Goal: Task Accomplishment & Management: Complete application form

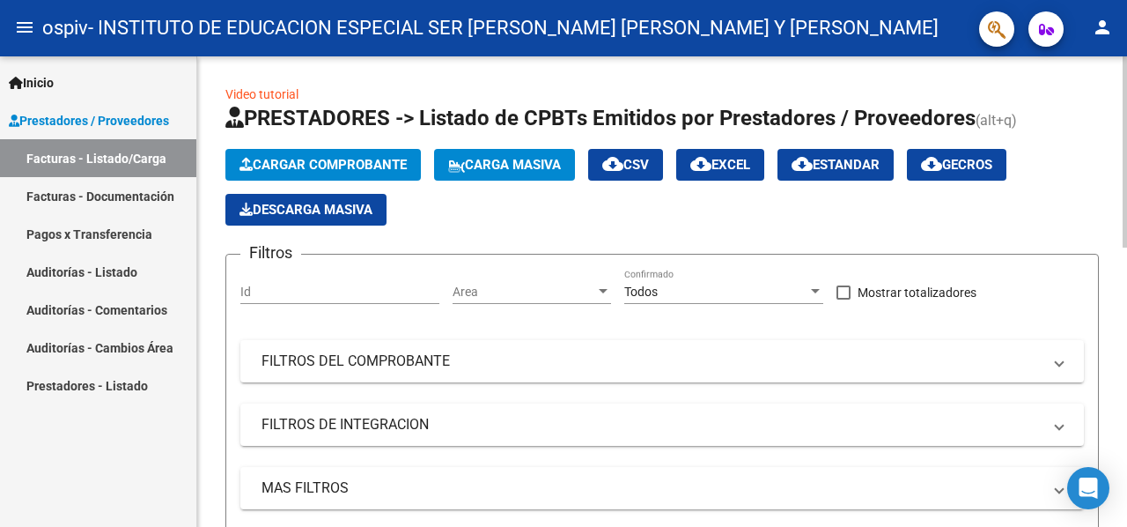
click at [358, 163] on span "Cargar Comprobante" at bounding box center [323, 165] width 167 height 16
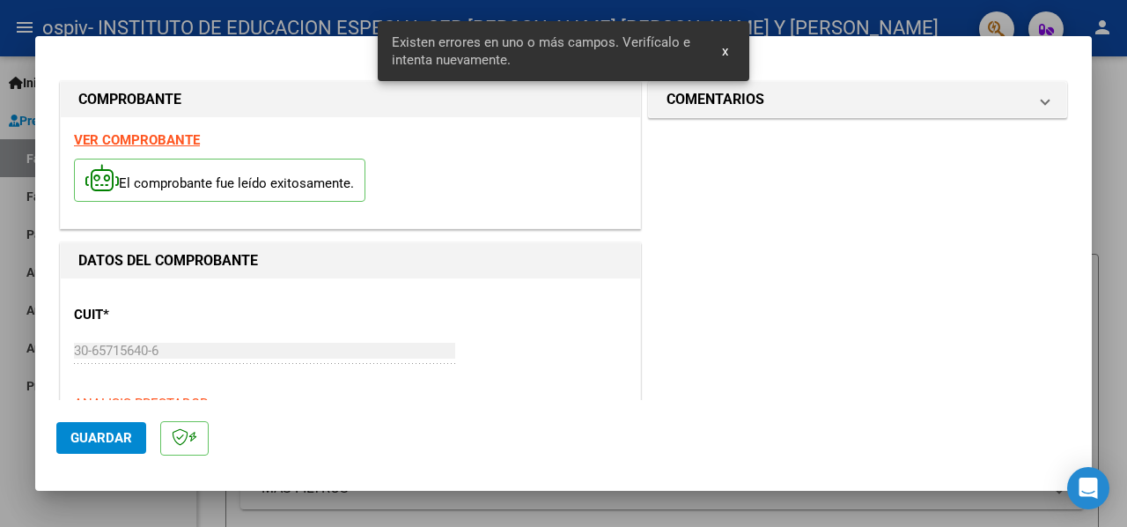
scroll to position [426, 0]
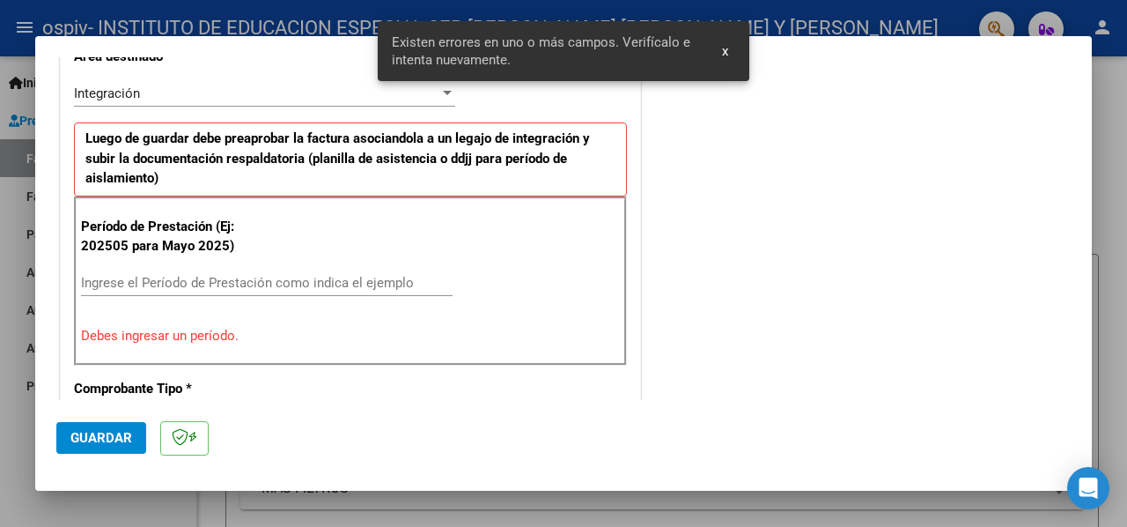
click at [279, 276] on input "Ingrese el Período de Prestación como indica el ejemplo" at bounding box center [267, 283] width 372 height 16
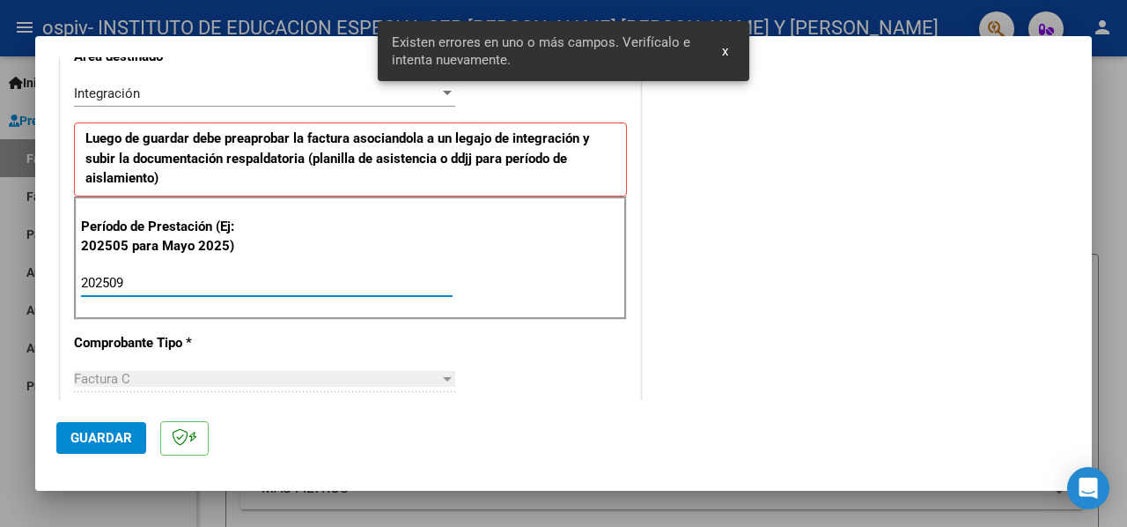
type input "202509"
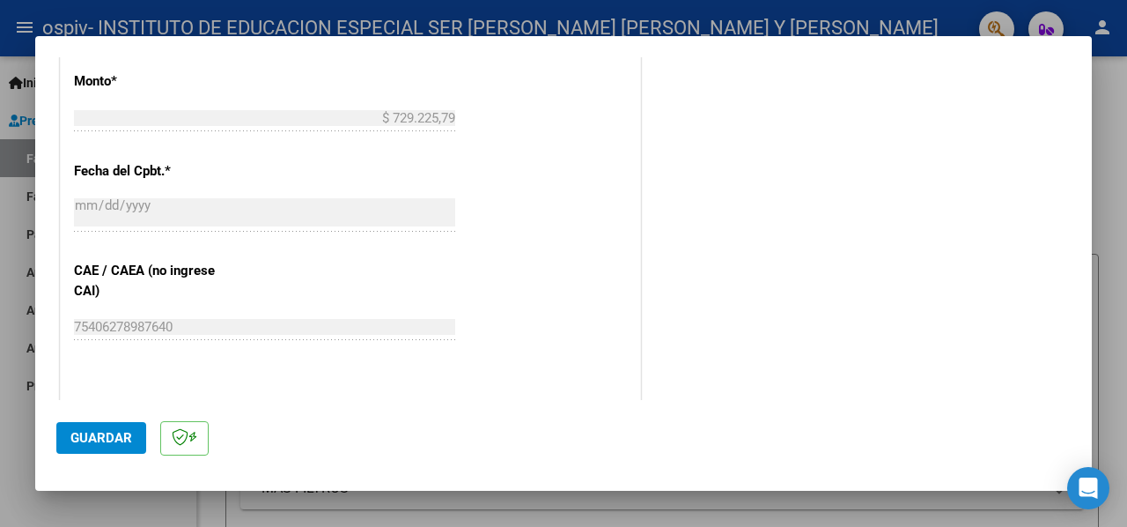
scroll to position [1043, 0]
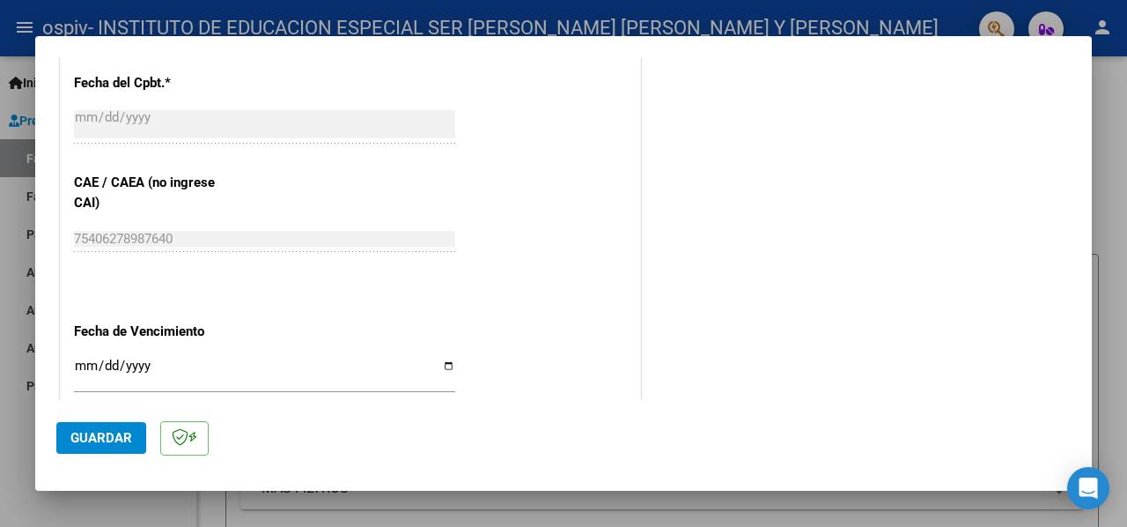
click at [442, 360] on input "Ingresar la fecha" at bounding box center [264, 372] width 381 height 28
type input "[DATE]"
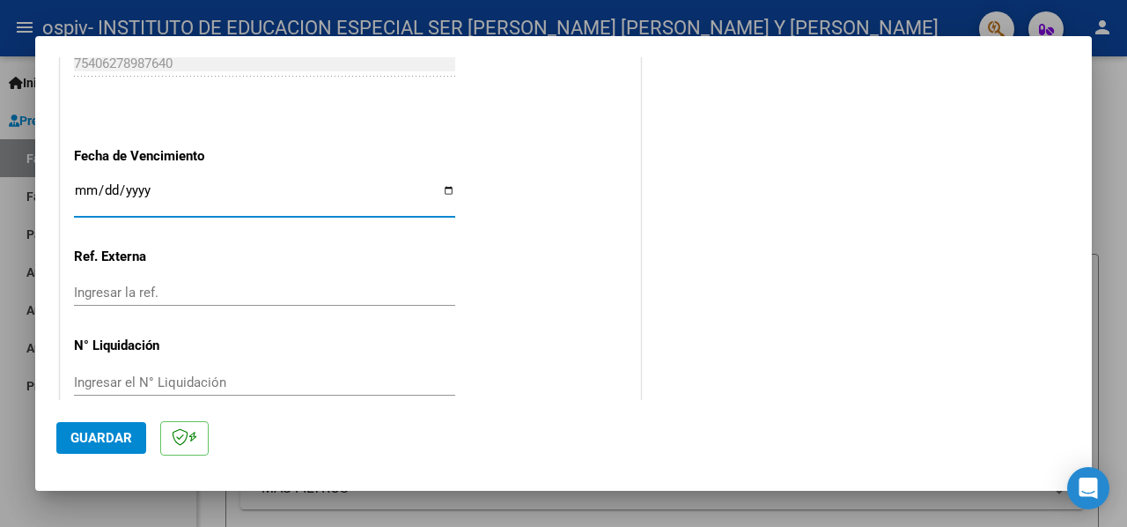
scroll to position [1219, 0]
click at [107, 432] on span "Guardar" at bounding box center [101, 438] width 62 height 16
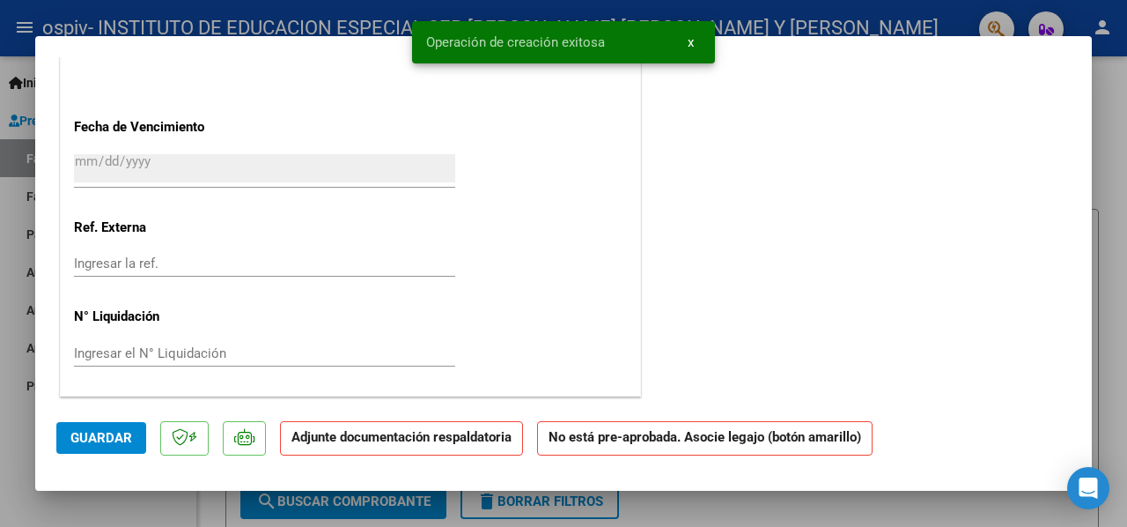
scroll to position [0, 0]
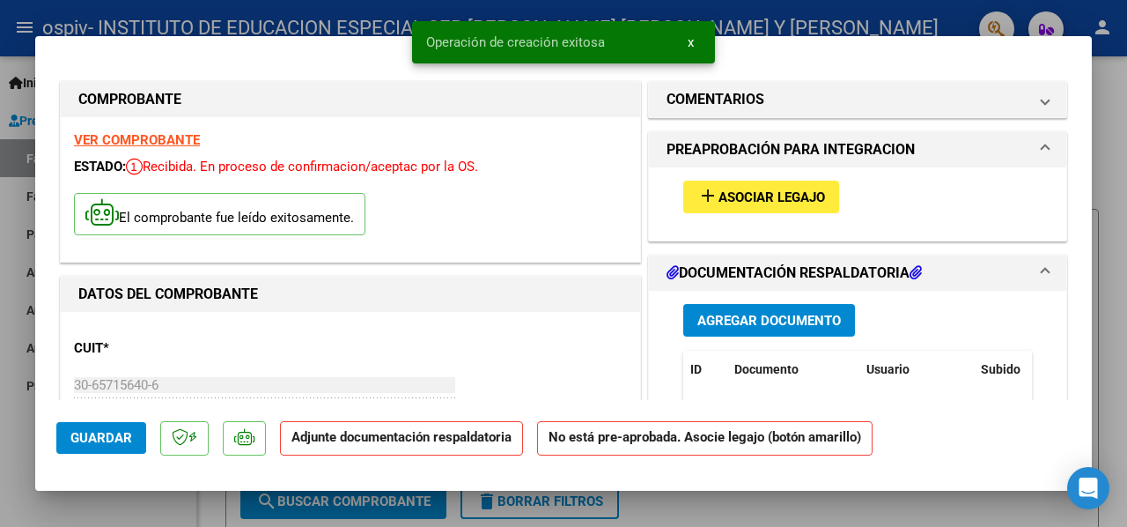
click at [798, 200] on span "Asociar Legajo" at bounding box center [772, 197] width 107 height 16
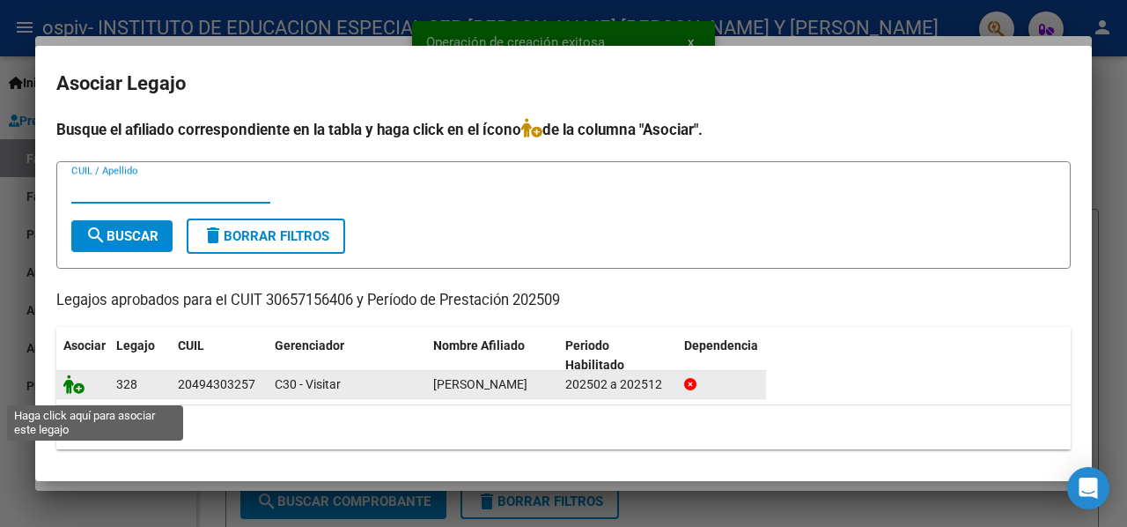
click at [70, 391] on icon at bounding box center [73, 383] width 21 height 19
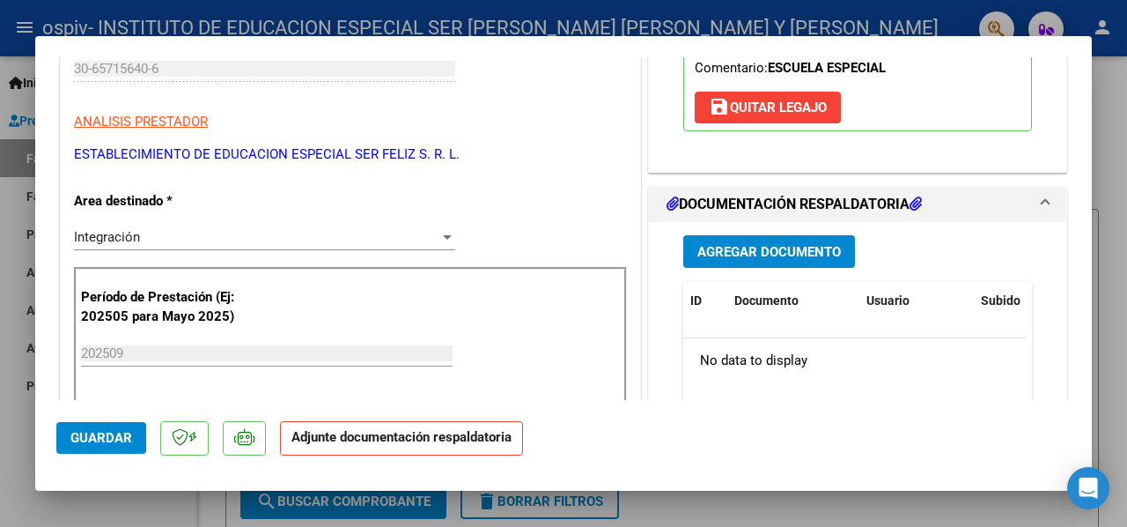
scroll to position [352, 0]
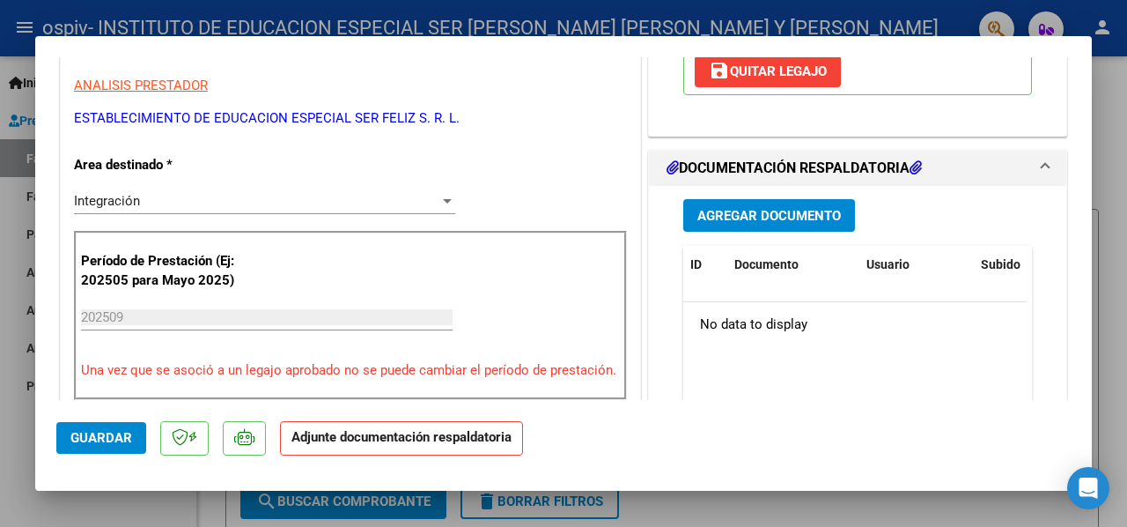
click at [773, 223] on button "Agregar Documento" at bounding box center [769, 215] width 172 height 33
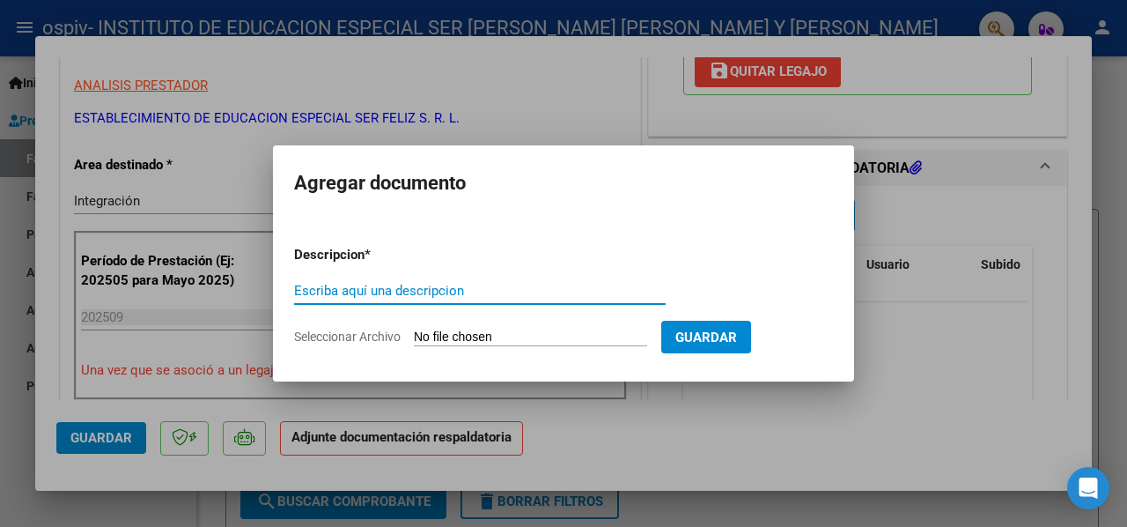
click at [491, 293] on input "Escriba aquí una descripcion" at bounding box center [480, 291] width 372 height 16
type input "ASIST.[DATE]"
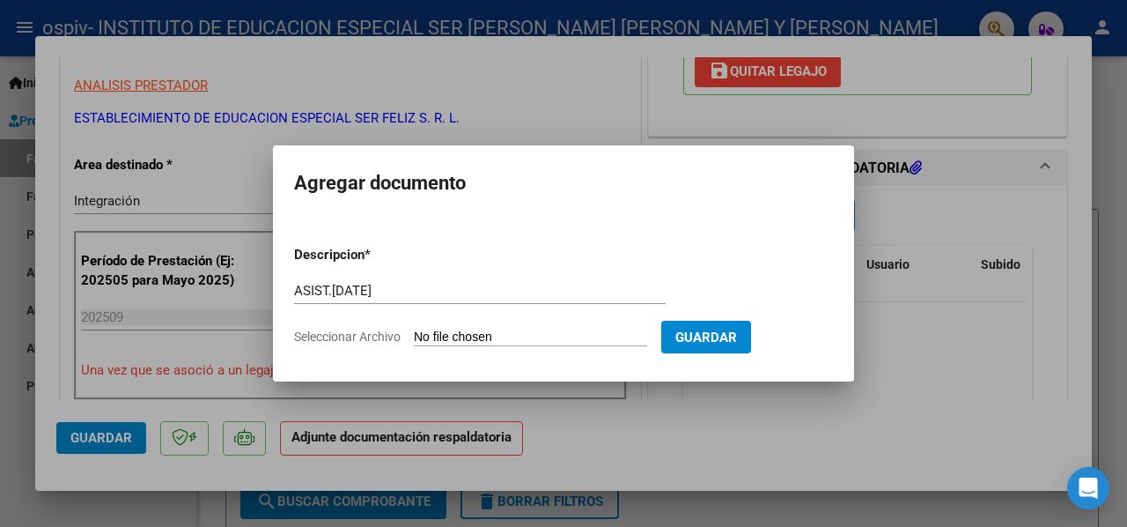
type input "C:\fakepath\[PERSON_NAME] [PERSON_NAME] CONCU [DATE].pdf"
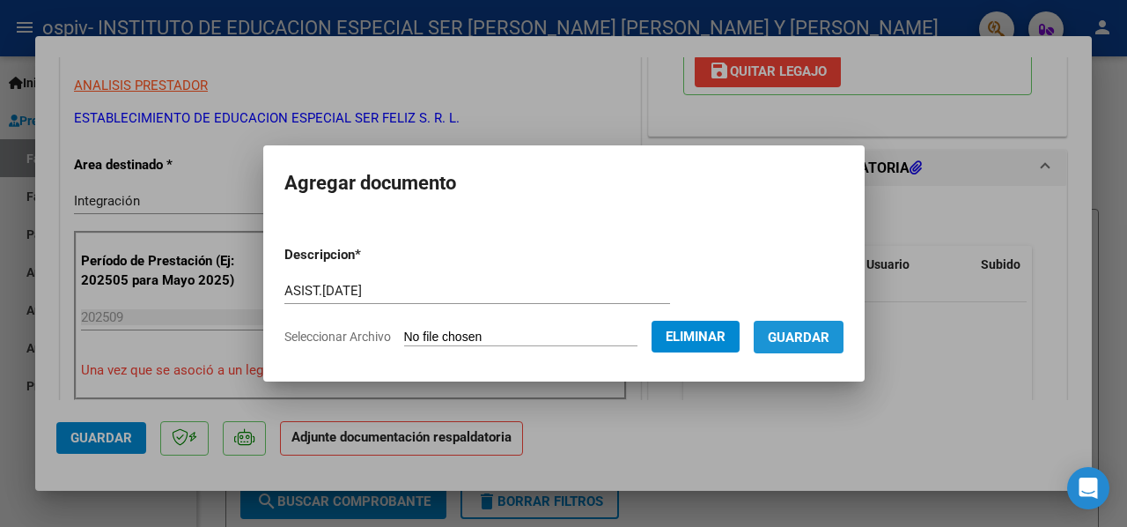
click at [839, 347] on button "Guardar" at bounding box center [799, 337] width 90 height 33
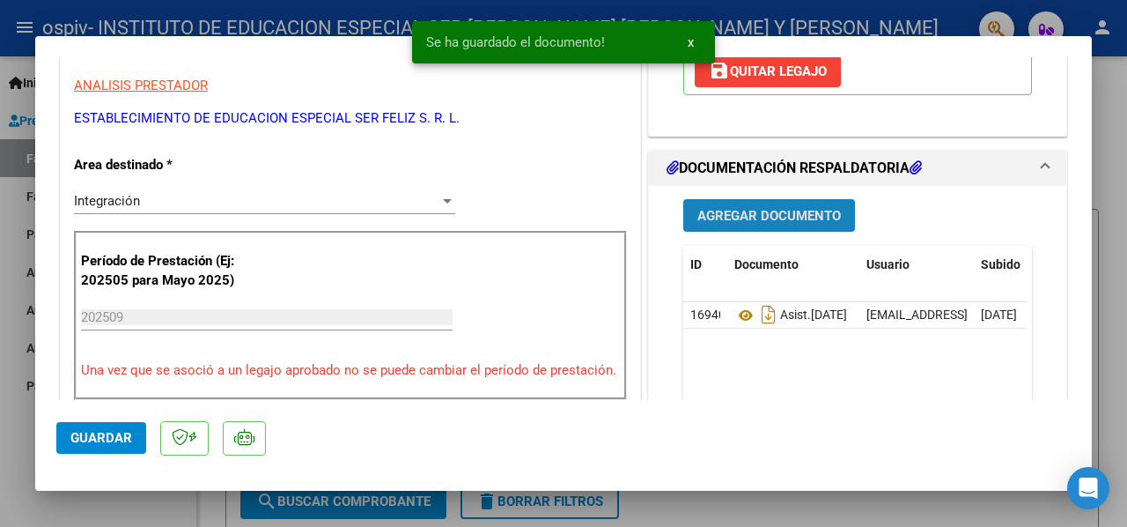
click at [768, 217] on span "Agregar Documento" at bounding box center [769, 216] width 144 height 16
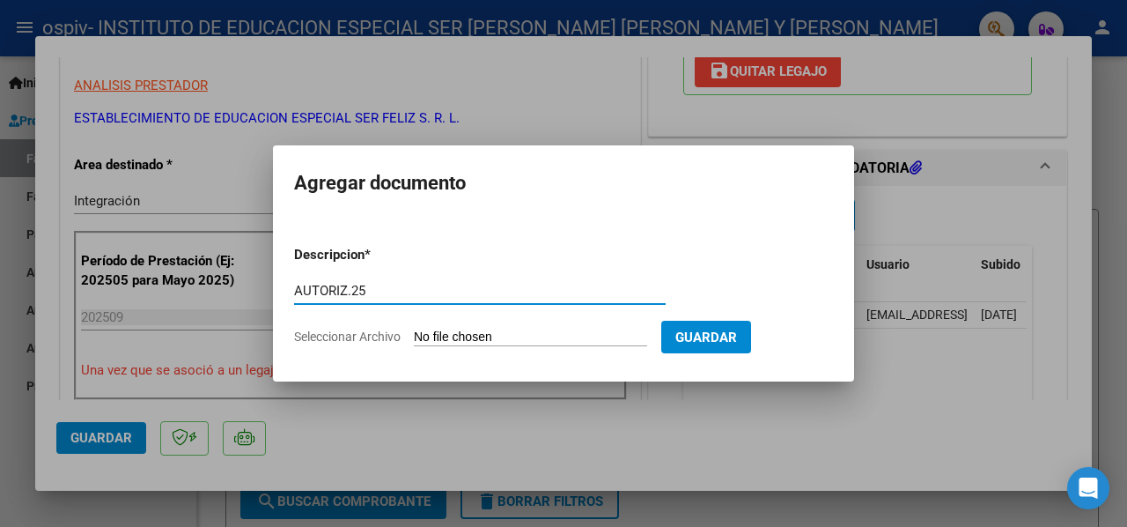
type input "AUTORIZ.25"
click at [756, 381] on div at bounding box center [563, 263] width 1127 height 527
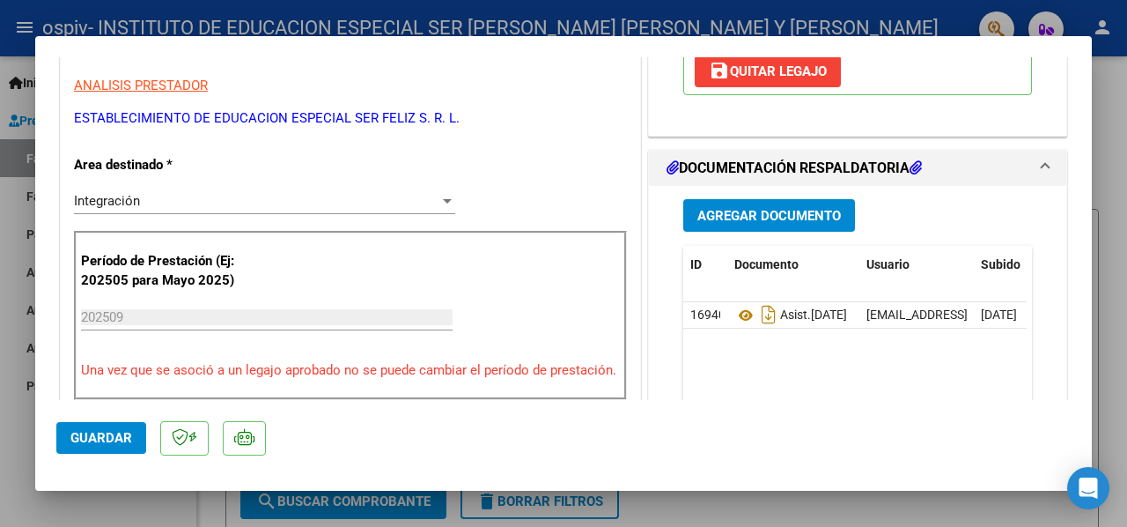
click at [107, 434] on span "Guardar" at bounding box center [101, 438] width 62 height 16
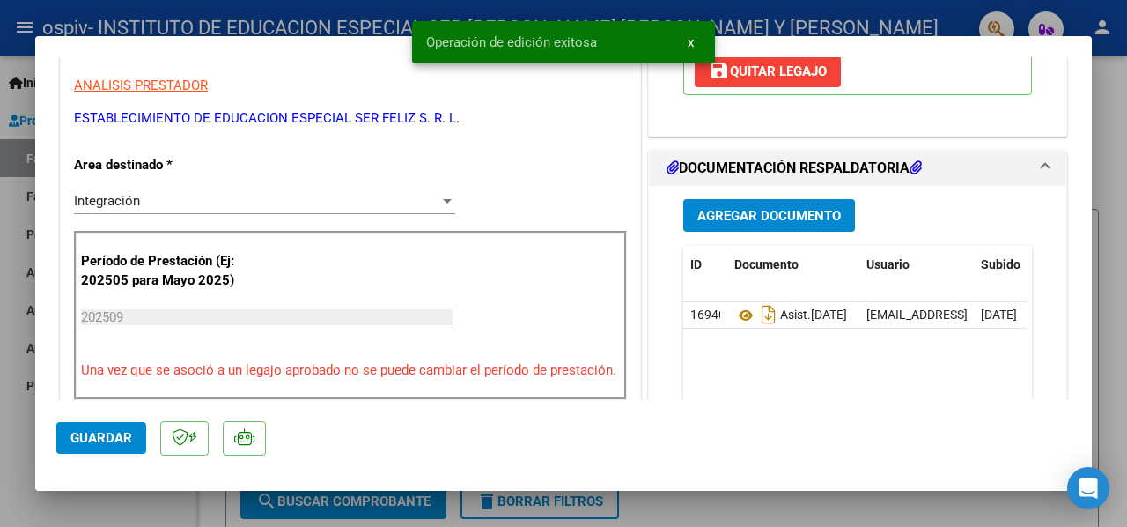
click at [18, 417] on div at bounding box center [563, 263] width 1127 height 527
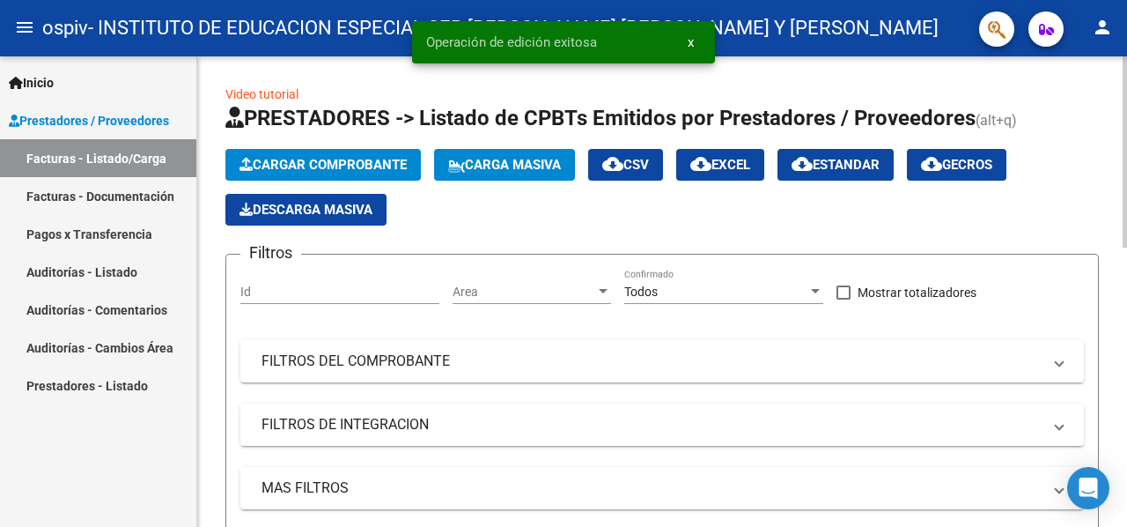
scroll to position [264, 0]
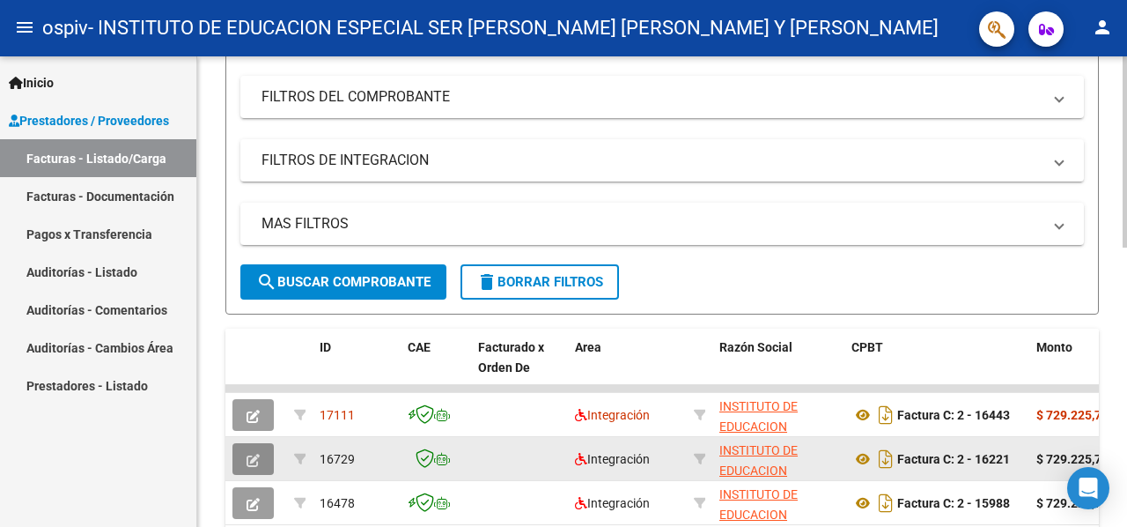
click at [259, 462] on icon "button" at bounding box center [253, 460] width 13 height 13
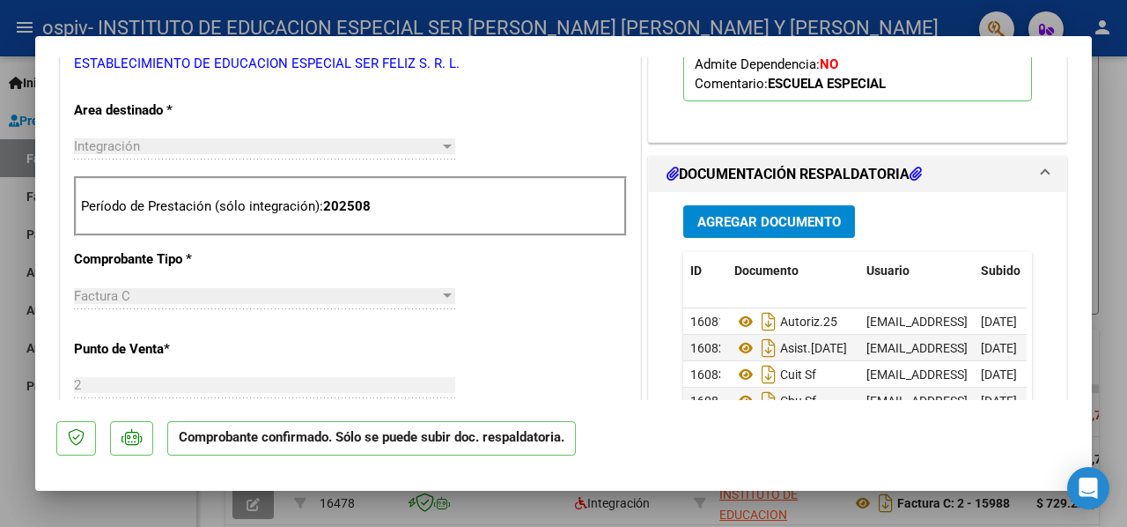
scroll to position [616, 0]
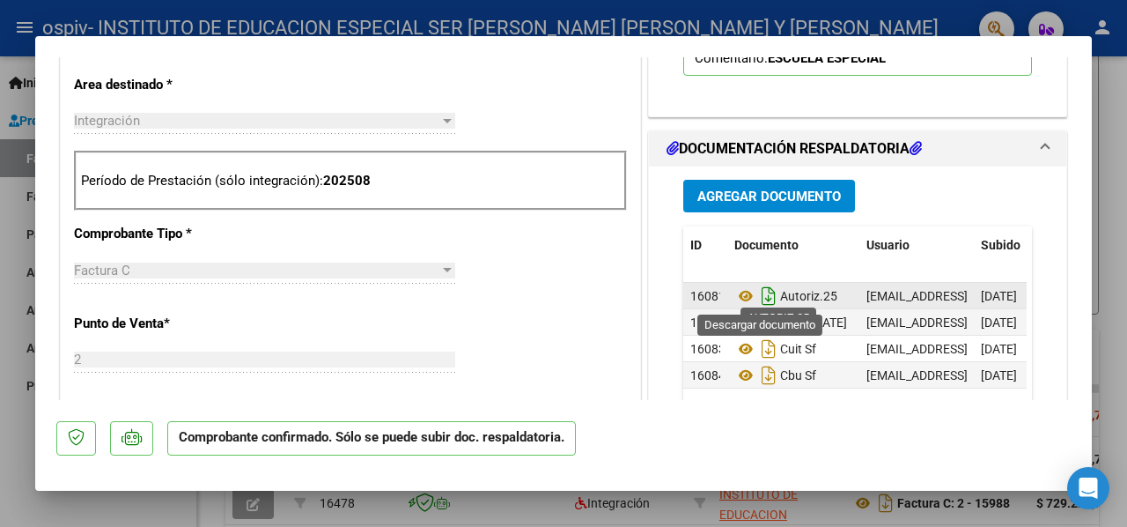
click at [766, 297] on icon "Descargar documento" at bounding box center [768, 296] width 23 height 28
click at [9, 413] on div at bounding box center [563, 263] width 1127 height 527
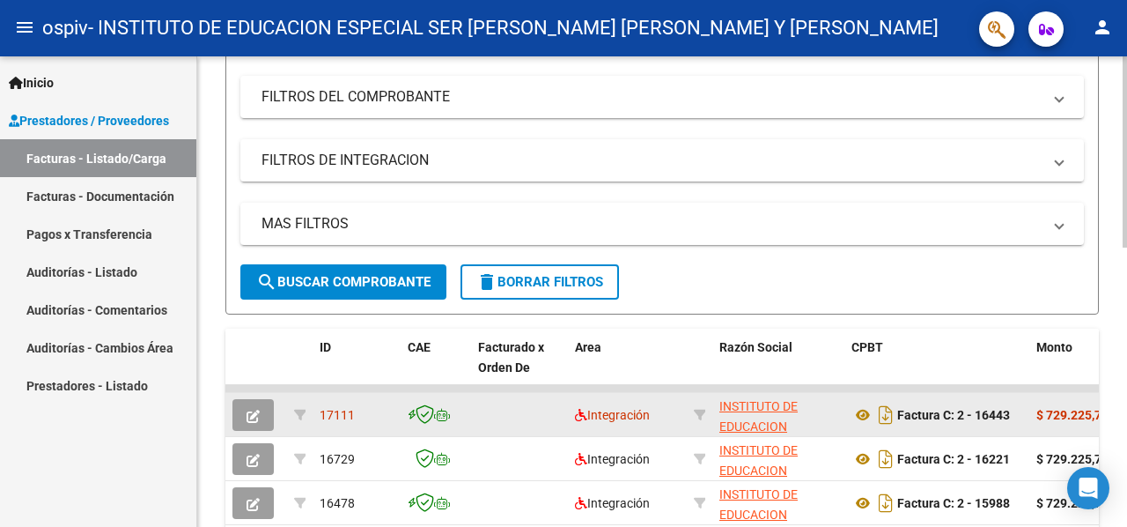
scroll to position [264, 0]
click at [245, 411] on button "button" at bounding box center [252, 415] width 41 height 32
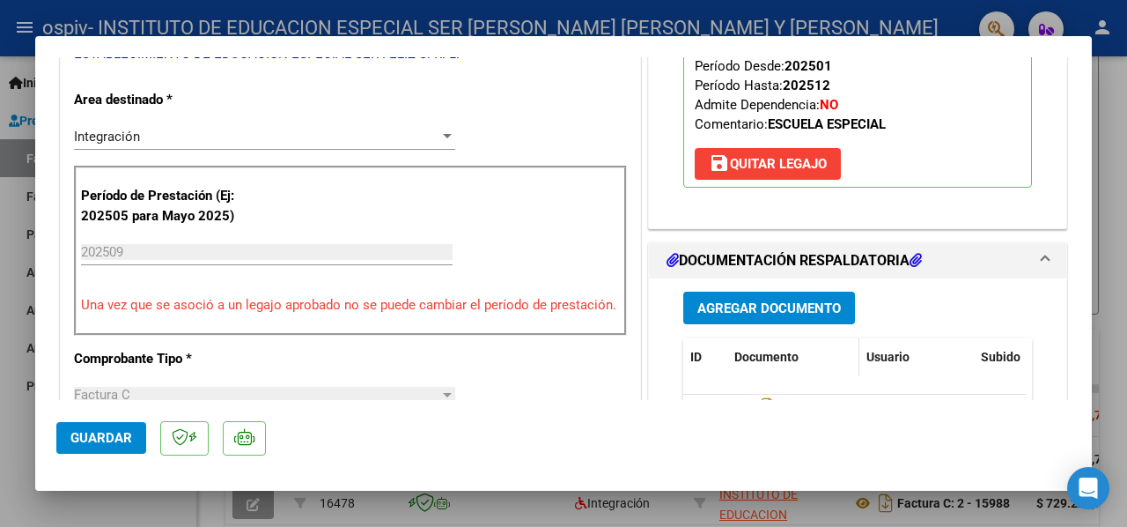
scroll to position [528, 0]
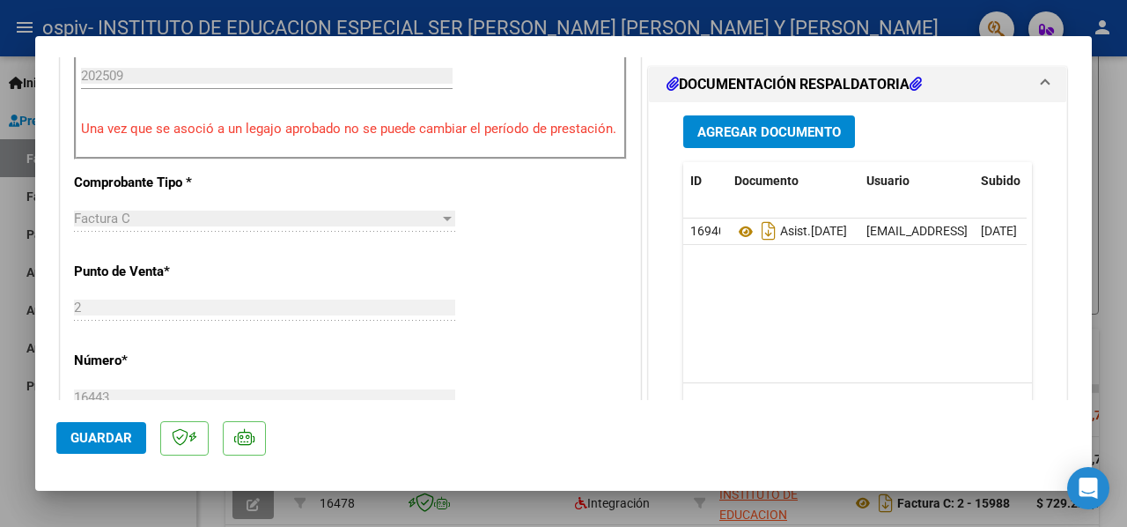
click at [744, 131] on span "Agregar Documento" at bounding box center [769, 132] width 144 height 16
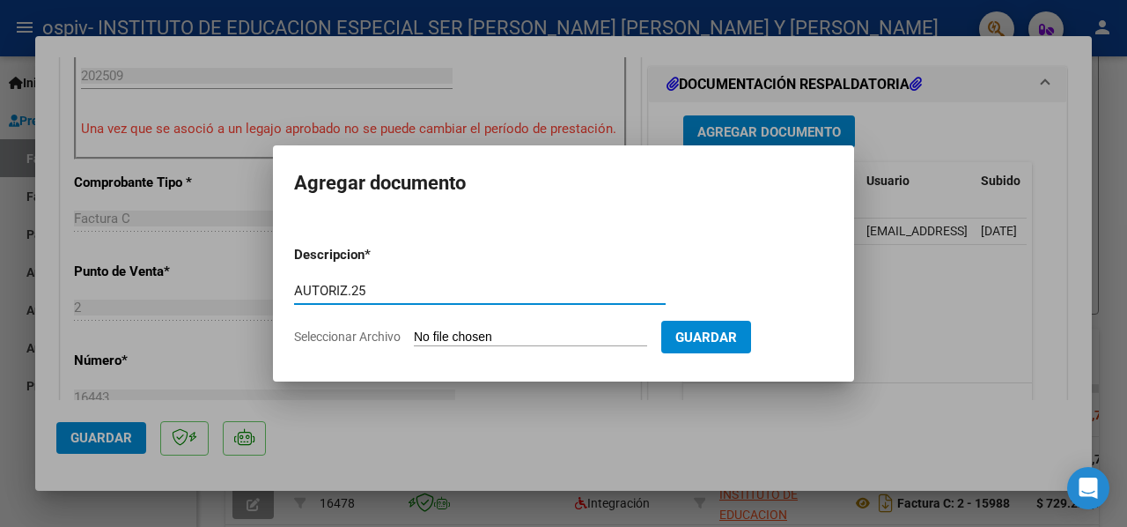
type input "AUTORIZ.25"
drag, startPoint x: 385, startPoint y: 170, endPoint x: 399, endPoint y: 262, distance: 92.7
click at [385, 170] on h2 "Agregar documento" at bounding box center [563, 182] width 539 height 33
type input "C:\fakepath\[PERSON_NAME] 2025 PRESUPUESTO AUTORIZADO.pdf"
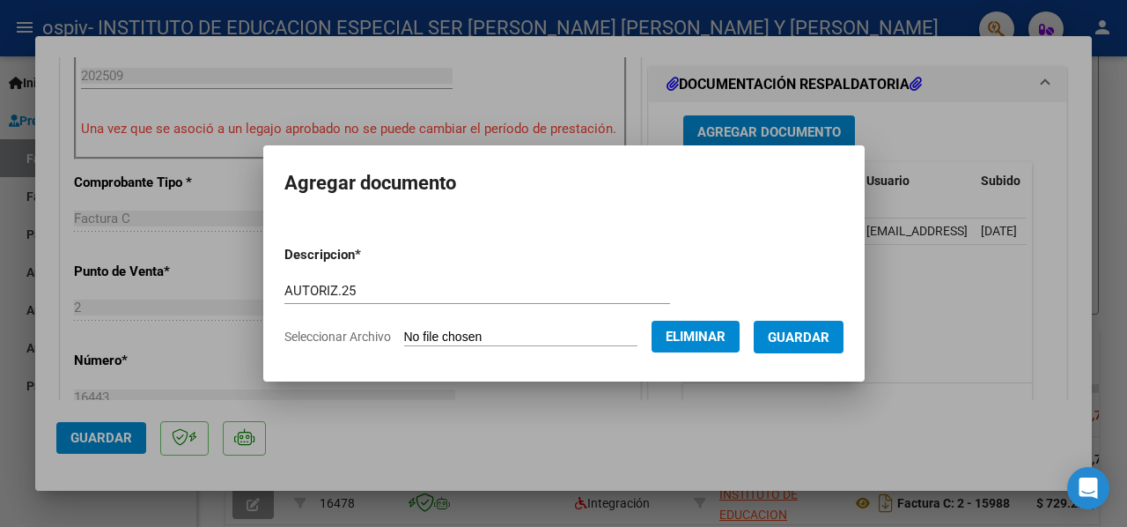
click at [836, 344] on button "Guardar" at bounding box center [799, 337] width 90 height 33
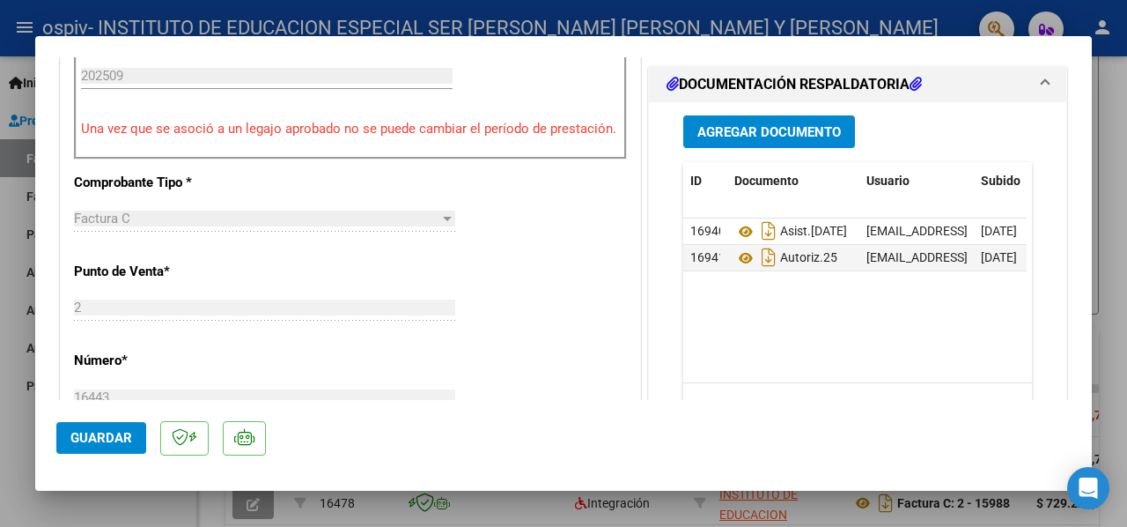
click at [954, 301] on datatable-body "16940 Asist.[DATE] [EMAIL_ADDRESS][DOMAIN_NAME] - Instituto SerFeliz [DATE] 169…" at bounding box center [854, 300] width 343 height 164
click at [769, 124] on span "Agregar Documento" at bounding box center [769, 132] width 144 height 16
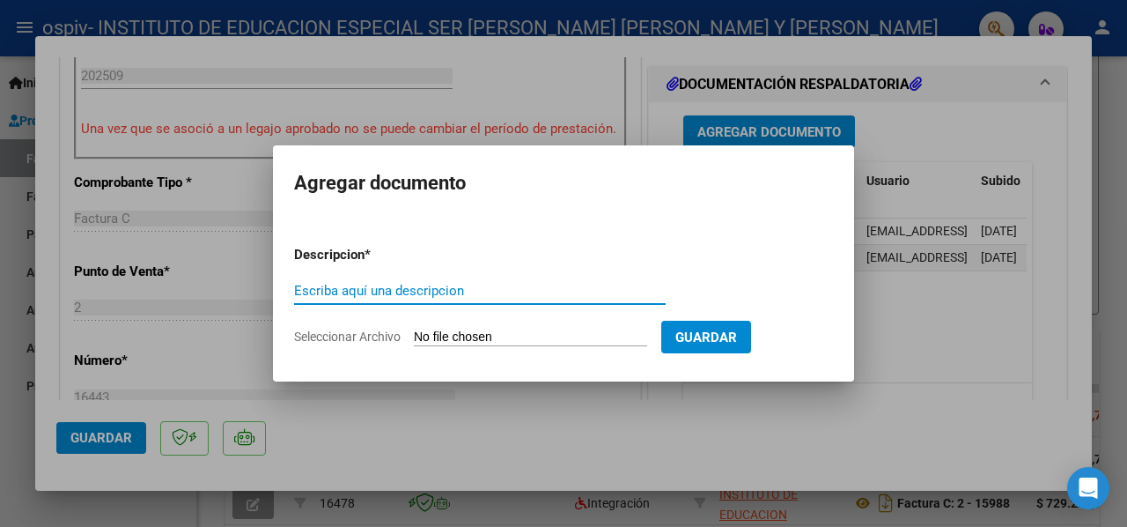
click at [551, 284] on input "Escriba aquí una descripcion" at bounding box center [480, 291] width 372 height 16
type input "CUIT ARCA ACT"
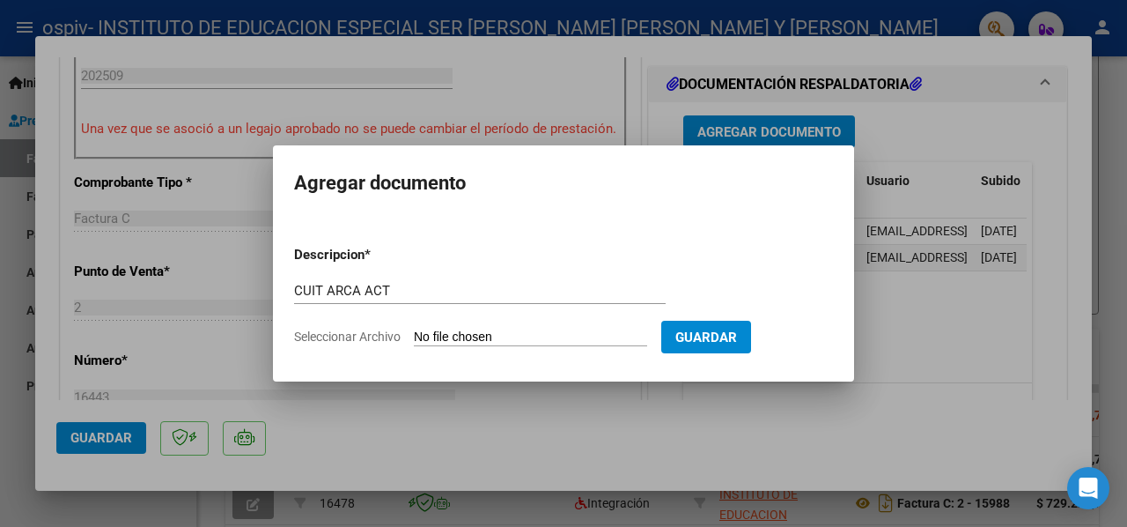
type input "C:\fakepath\CUIT ARCA [DATE] SER FELIZ SRL.pdf"
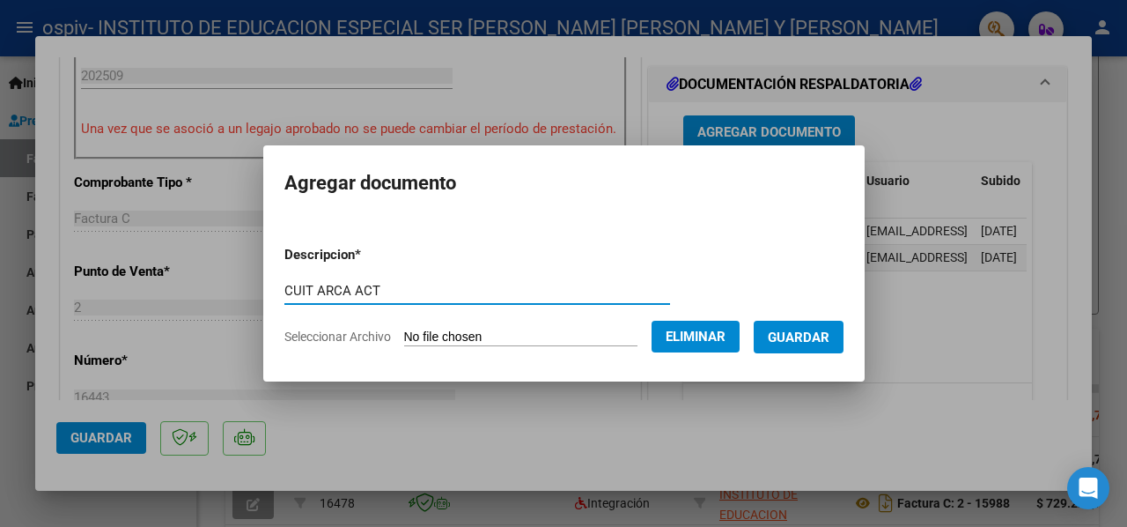
click at [830, 341] on span "Guardar" at bounding box center [799, 337] width 62 height 16
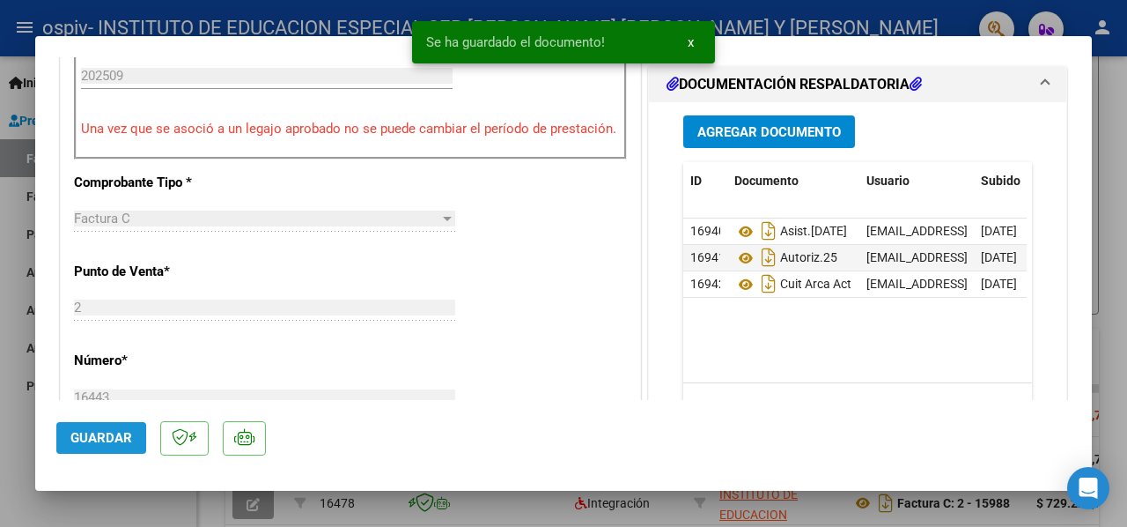
click at [123, 443] on span "Guardar" at bounding box center [101, 438] width 62 height 16
click at [6, 469] on div at bounding box center [563, 263] width 1127 height 527
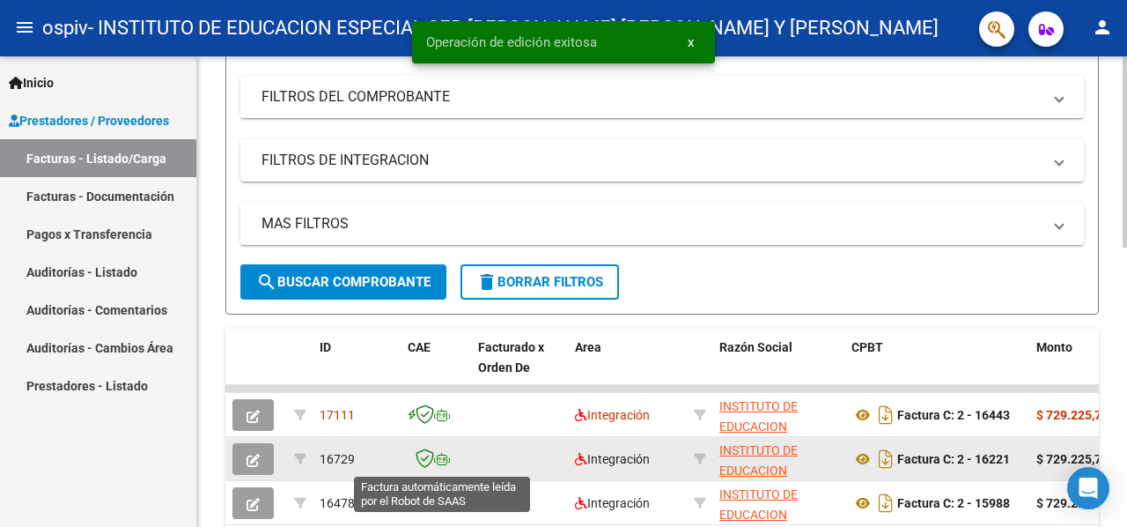
scroll to position [264, 0]
